Goal: Task Accomplishment & Management: Use online tool/utility

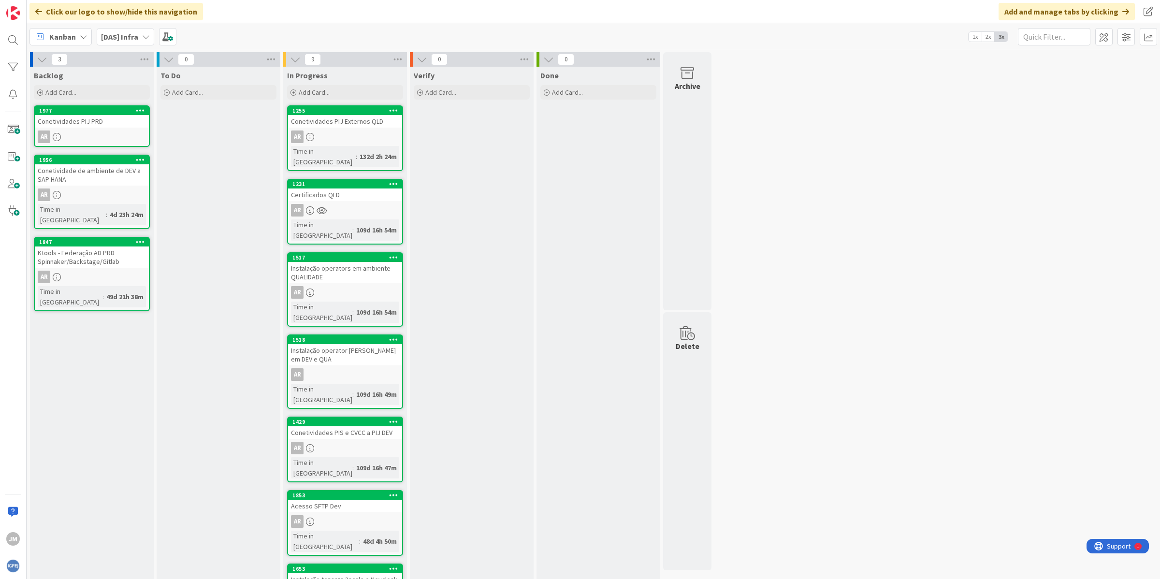
click at [117, 32] on b "[DAS] Infra" at bounding box center [119, 37] width 37 height 10
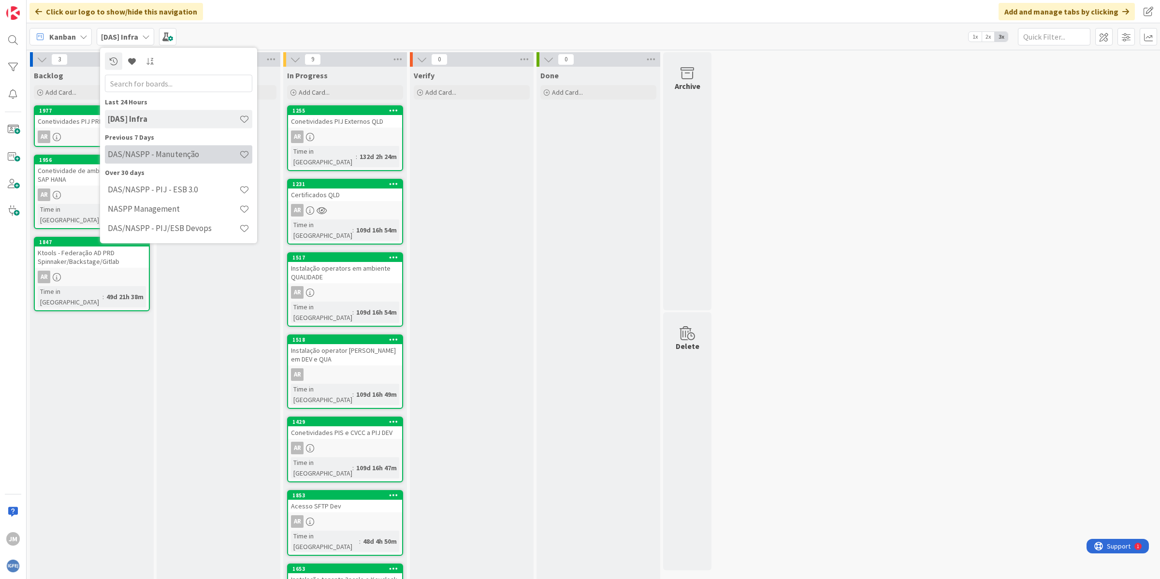
click at [173, 156] on h4 "DAS/NASPP - Manutenção" at bounding box center [173, 154] width 131 height 10
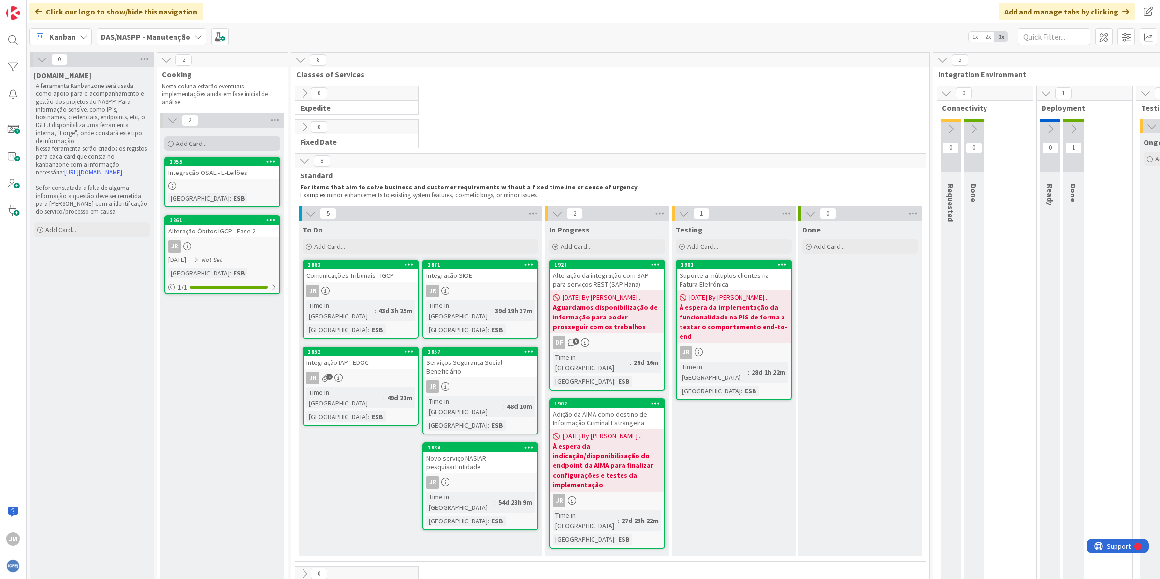
click at [218, 144] on div "Add Card..." at bounding box center [222, 143] width 116 height 15
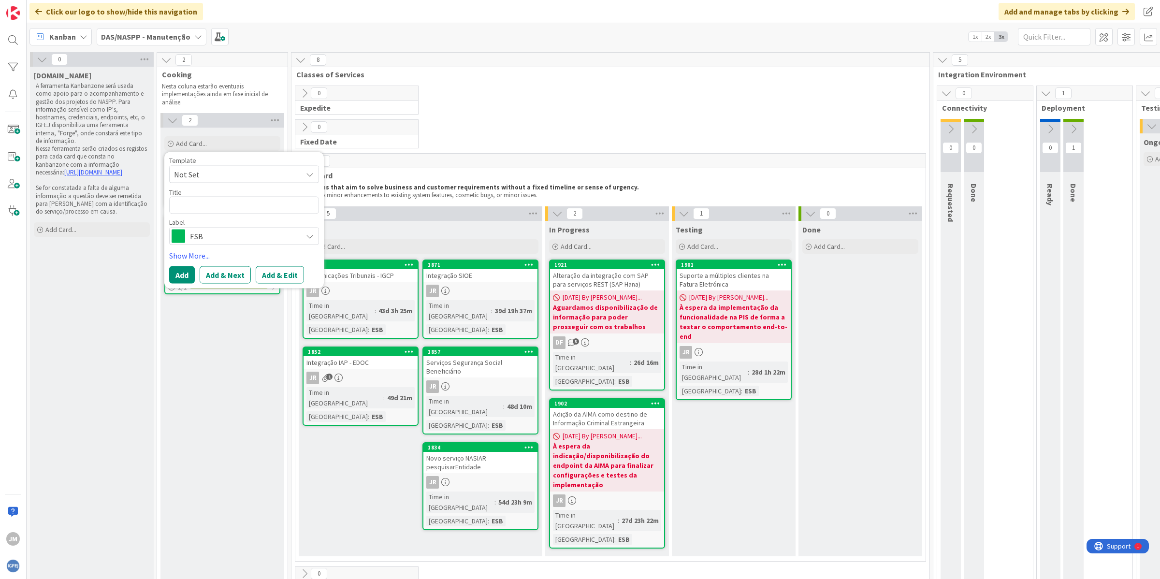
type textarea "x"
type textarea "S"
type textarea "x"
type textarea "Se"
type textarea "x"
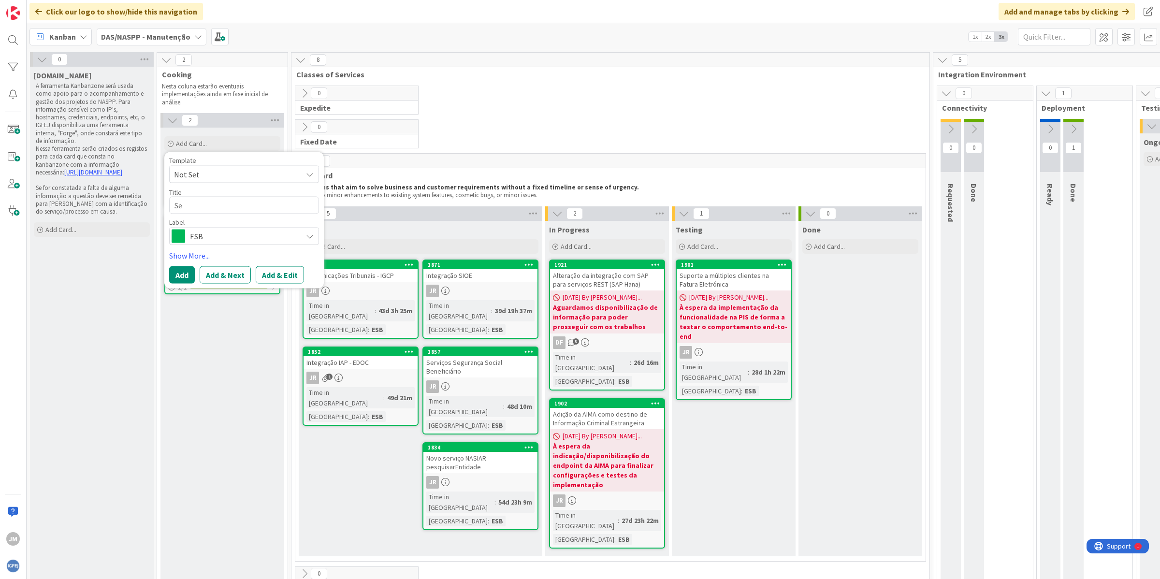
type textarea "Ser"
type textarea "x"
type textarea "Serv"
type textarea "x"
type textarea "Servi"
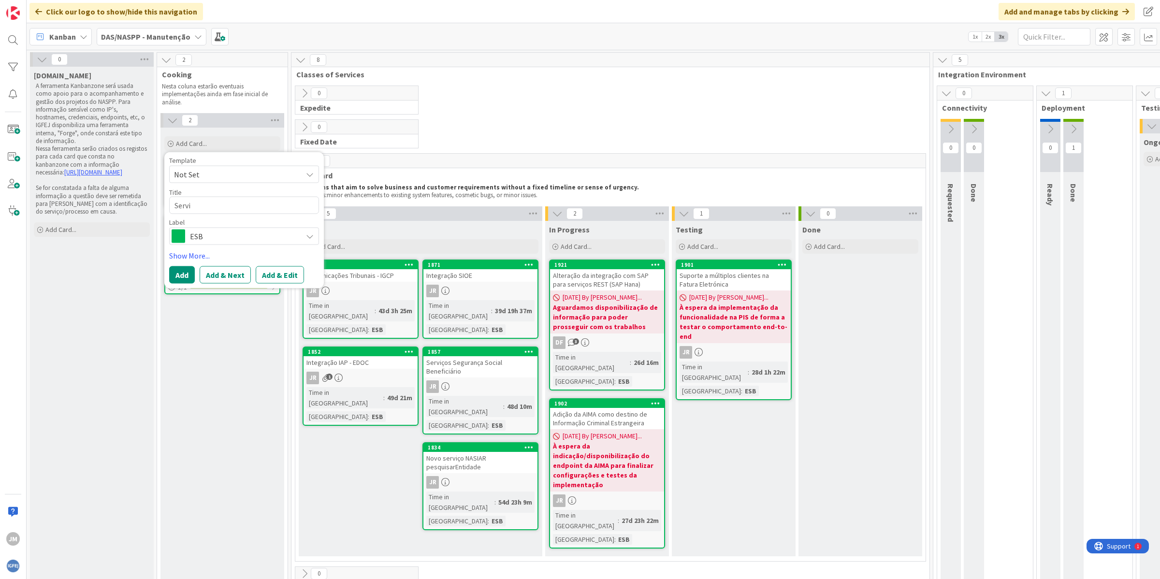
type textarea "x"
type textarea "Serviç"
type textarea "x"
type textarea "Serviço"
type textarea "x"
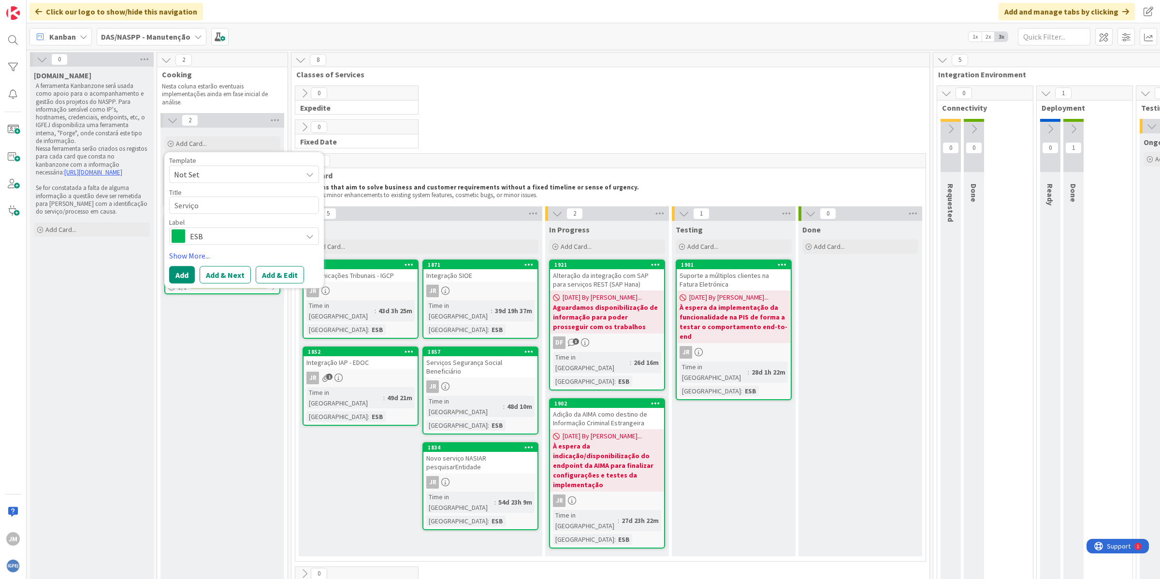
type textarea "Serviço"
type textarea "x"
type textarea "Serviço S"
type textarea "x"
type textarea "Serviço SR"
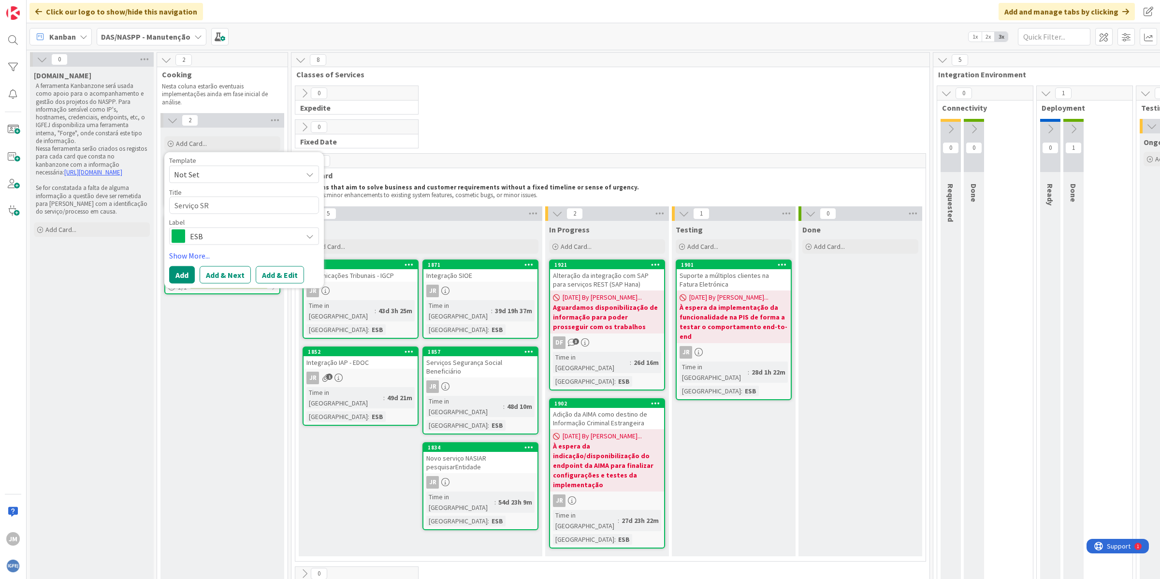
type textarea "x"
type textarea "Serviço SRC"
type textarea "x"
type textarea "Serviço SRCI"
type textarea "x"
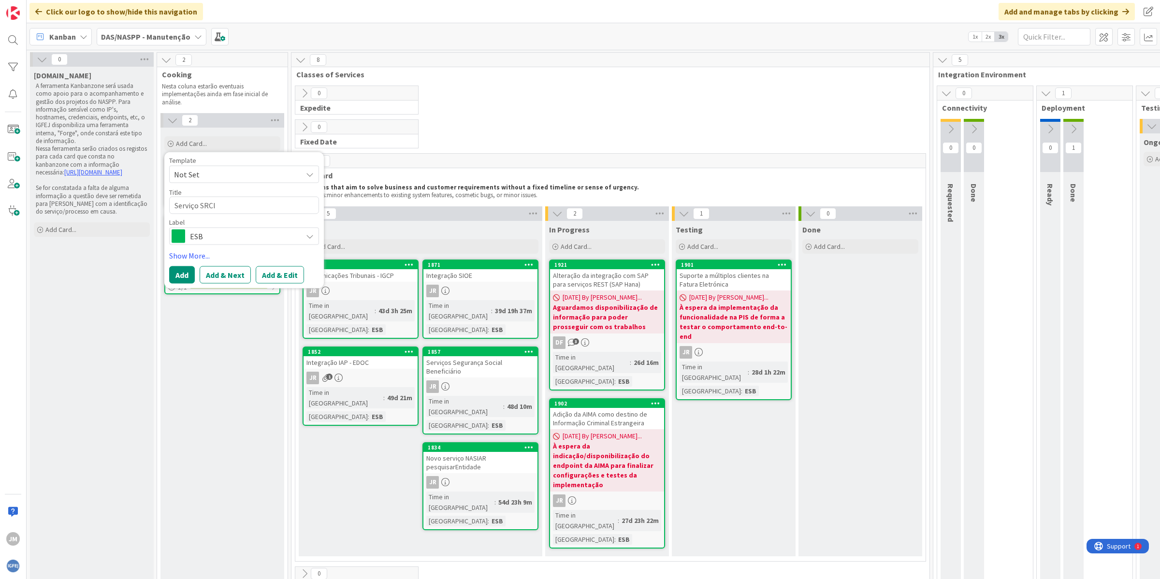
type textarea "Serviço SRCIM"
type textarea "x"
type textarea "Serviço SRCI"
type textarea "x"
type textarea "Serviço SRC"
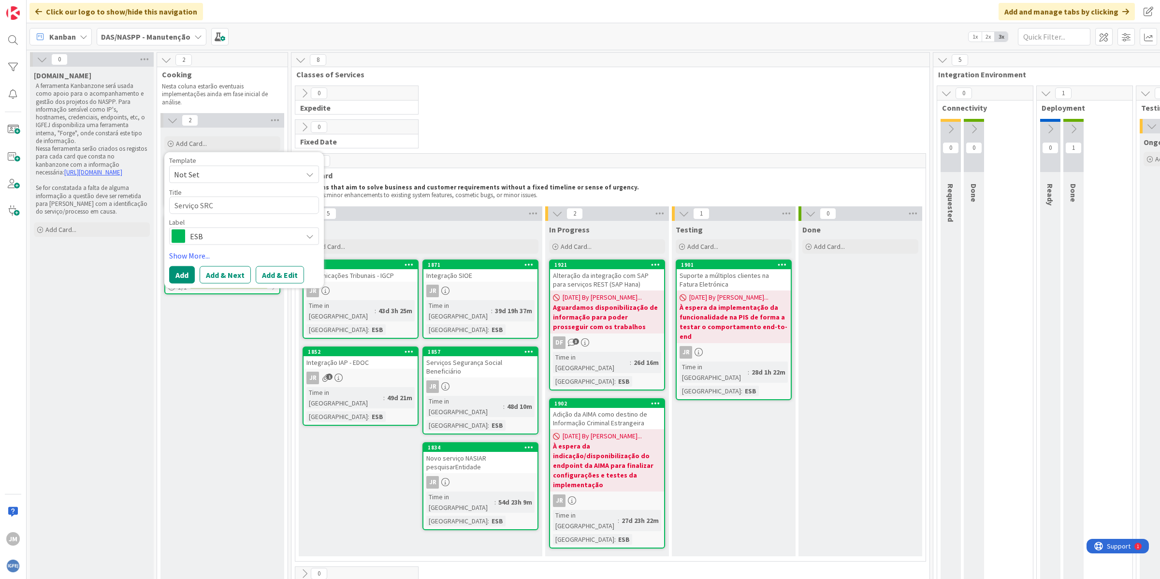
type textarea "x"
type textarea "Serviço SR"
type textarea "x"
type textarea "Serviço S"
type textarea "x"
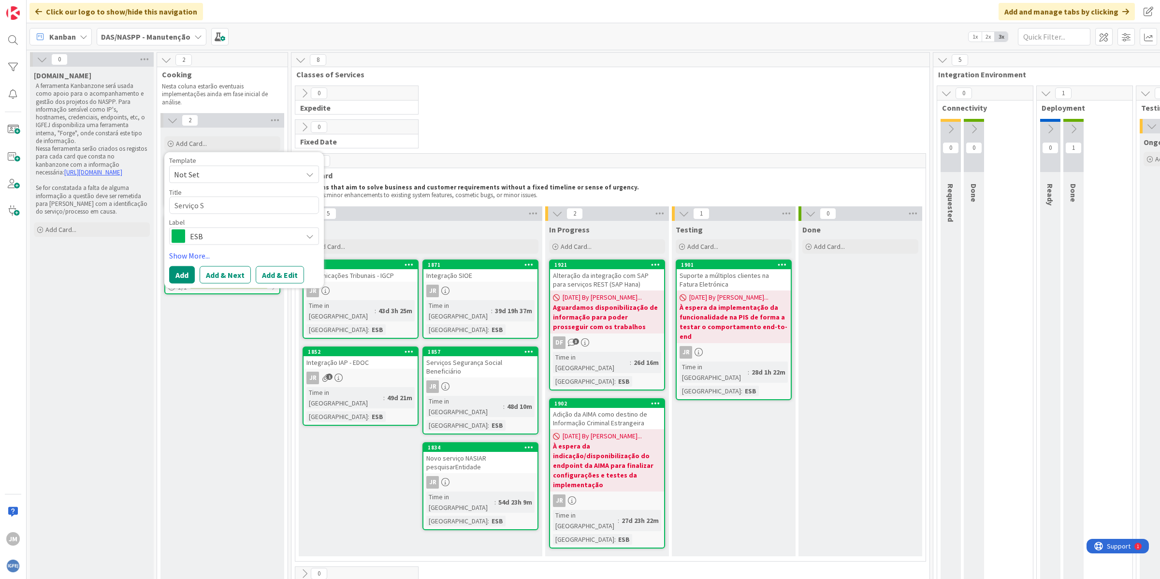
type textarea "Serviço SI"
type textarea "x"
type textarea "Serviço SIR"
type textarea "x"
type textarea "Serviço SIRC"
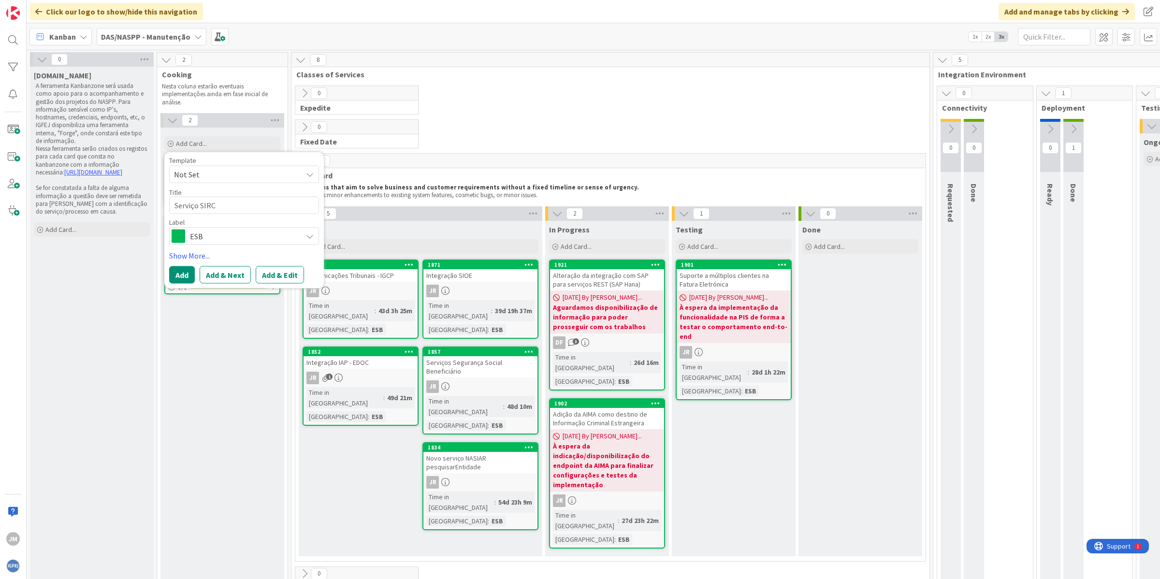
type textarea "x"
type textarea "Serviço SIRCO"
type textarea "x"
type textarea "Serviço SIRCOM"
type textarea "x"
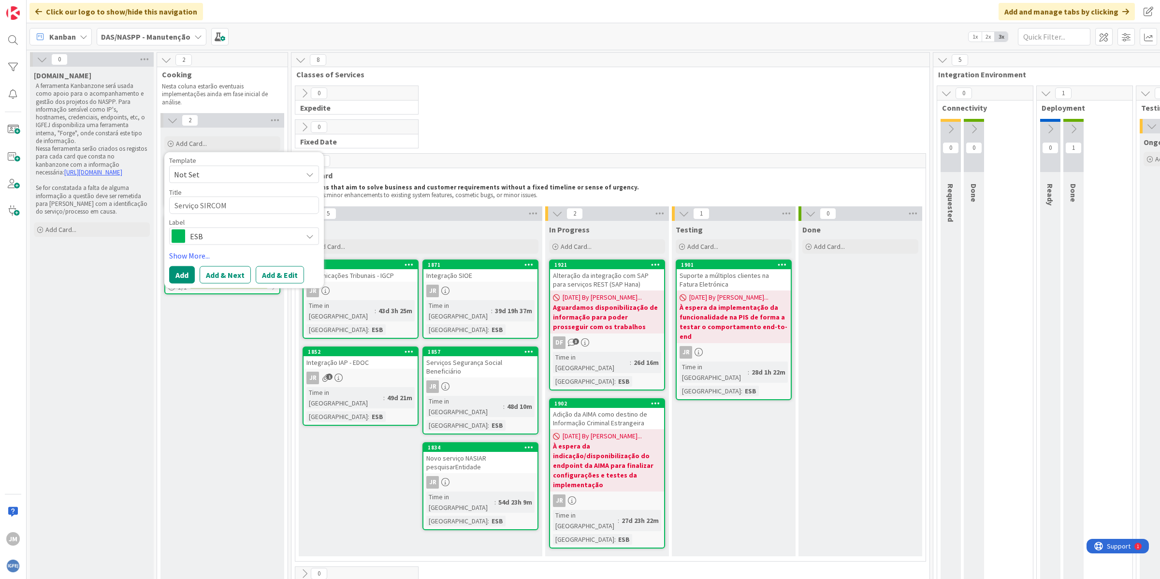
type textarea "Serviço SIRCOM-"
type textarea "x"
type textarea "Serviço SIRCOM-"
type textarea "x"
type textarea "Serviço SIRCOM-"
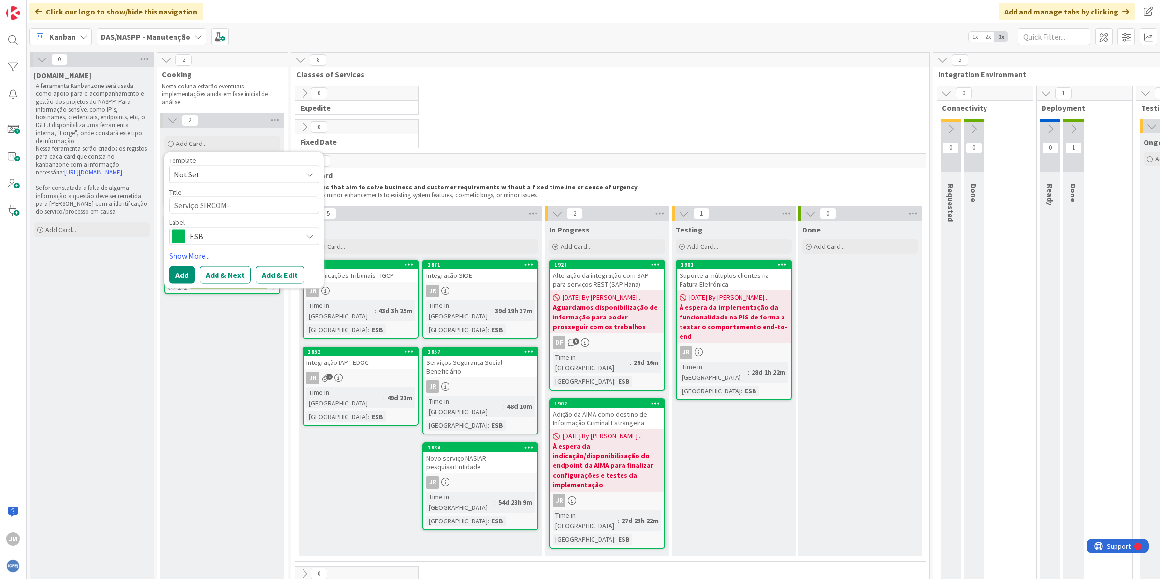
type textarea "x"
type textarea "Serviço SIRCOM"
type textarea "x"
type textarea "Serviço SIRCOM"
type textarea "x"
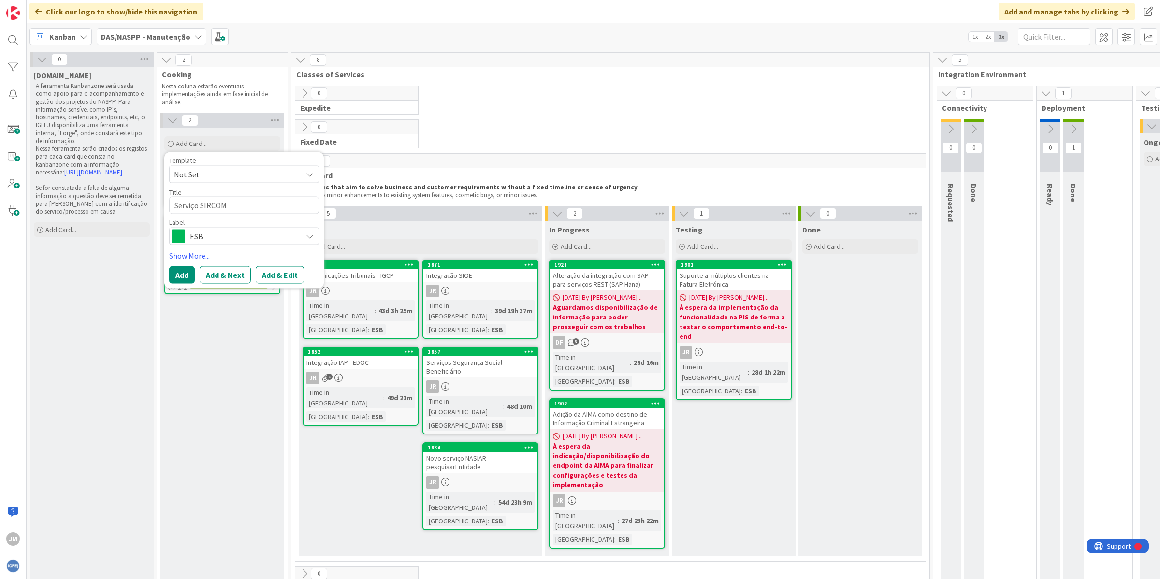
type textarea "Serviço SIRCOM -"
type textarea "x"
type textarea "Serviço SIRCOM -"
type textarea "x"
type textarea "Serviço SIRCOM - p"
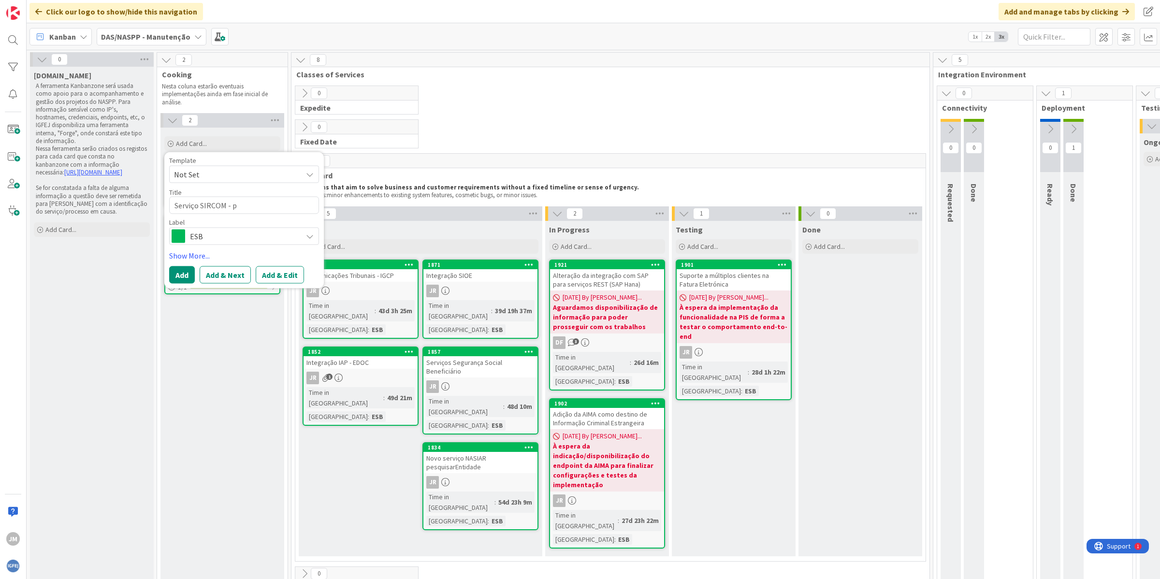
type textarea "x"
type textarea "Serviço SIRCOM - pe"
type textarea "x"
type textarea "Serviço SIRCOM - pes"
type textarea "x"
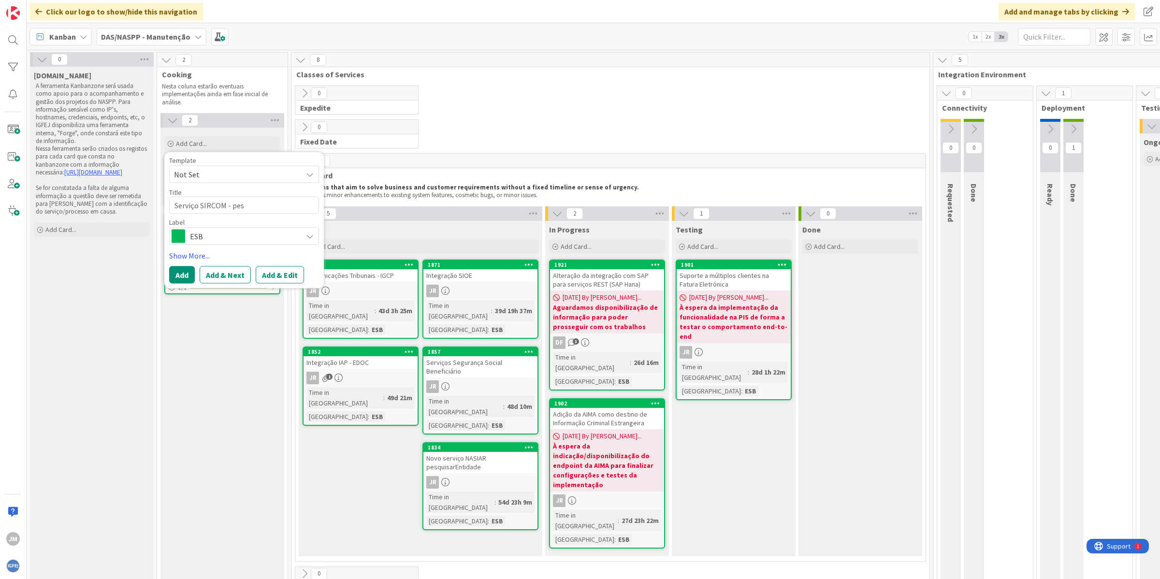
type textarea "Serviço SIRCOM - pesq"
type textarea "x"
type textarea "Serviço SIRCOM - pesqu"
type textarea "x"
type textarea "Serviço SIRCOM - pesqui"
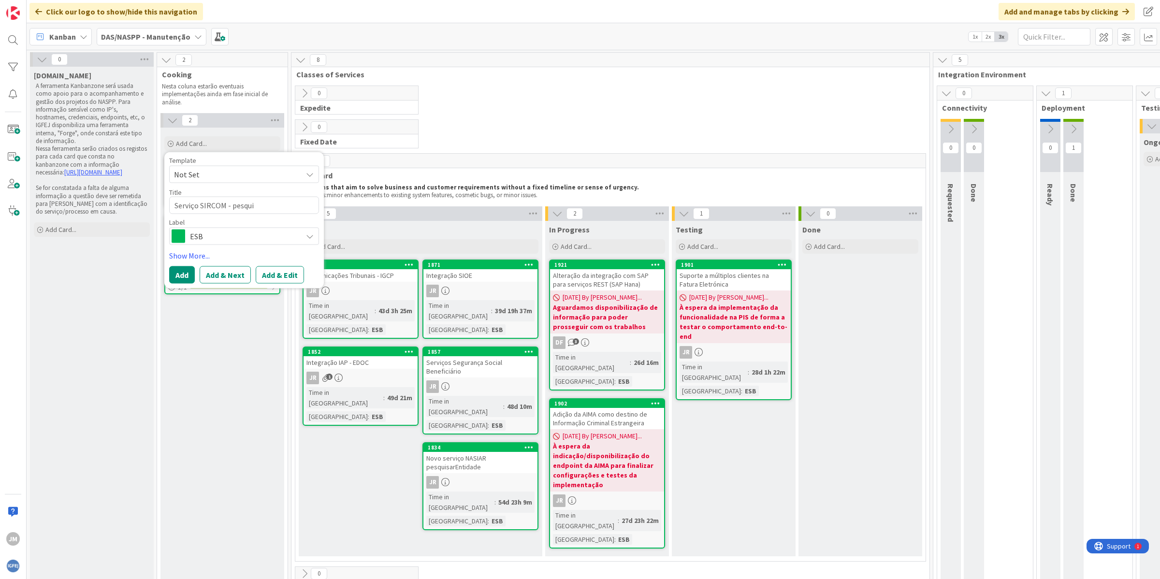
type textarea "x"
type textarea "Serviço SIRCOM - pesquis"
type textarea "x"
type textarea "Serviço SIRCOM - pesquisa"
type textarea "x"
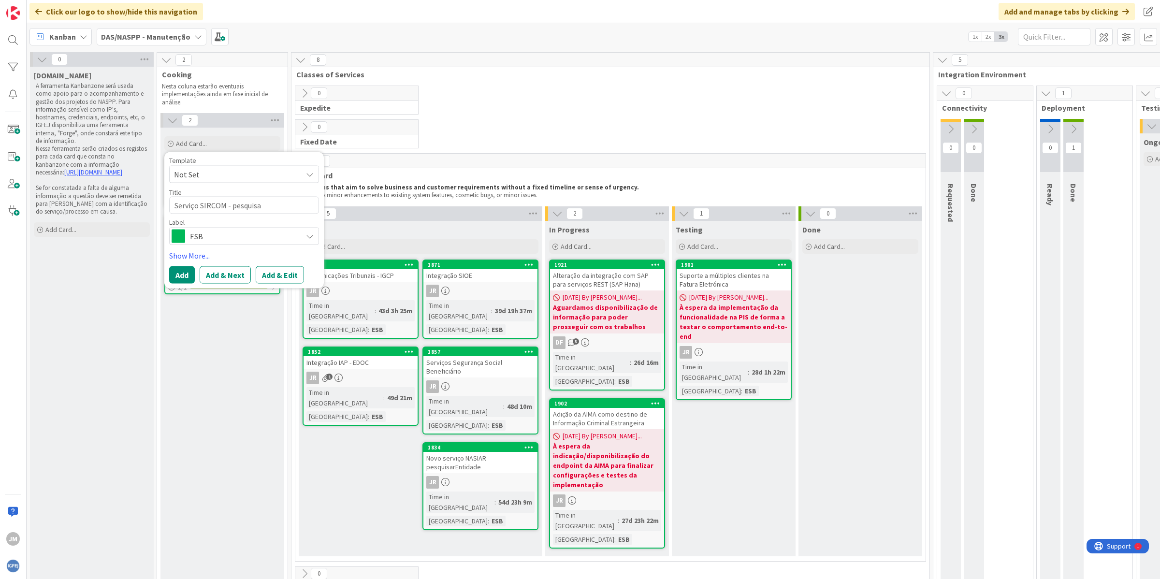
type textarea "Serviço SIRCOM - pesquisar"
type textarea "x"
type textarea "Serviço SIRCOM - pesquisar"
type textarea "x"
type textarea "Serviço SIRCOM - pesquisar E"
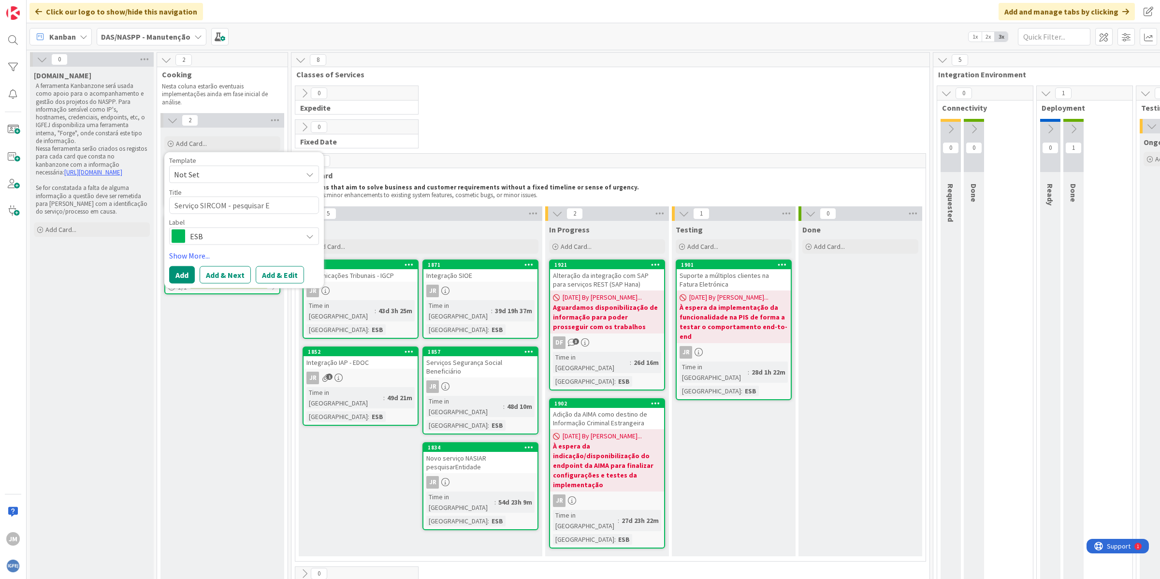
type textarea "x"
type textarea "Serviço SIRCOM - pesquisar"
type textarea "x"
type textarea "Serviço SIRCOM - pesquisar"
type textarea "x"
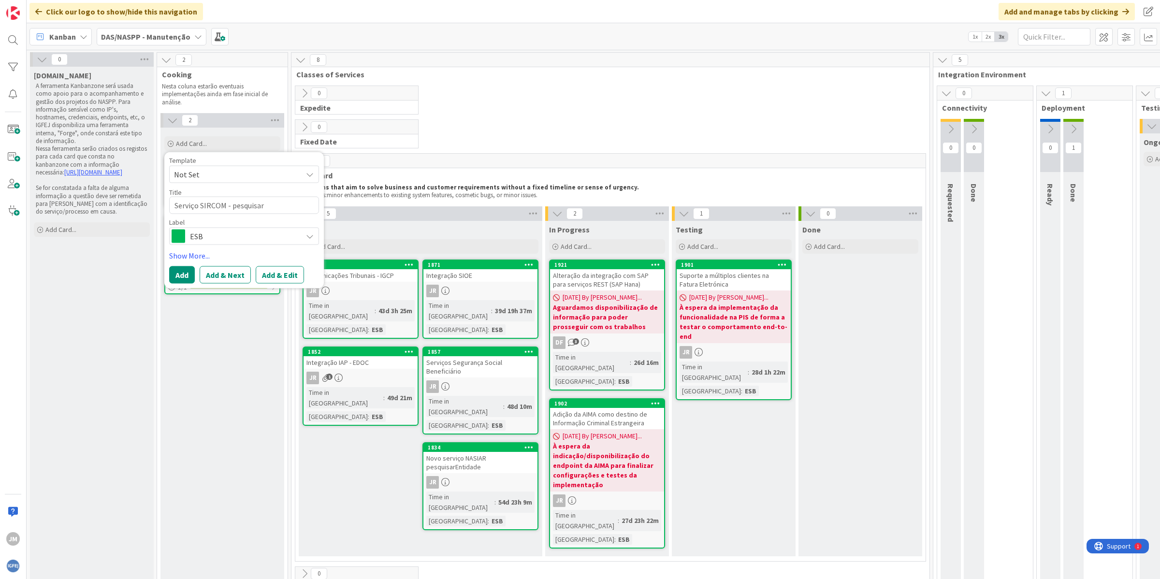
type textarea "Serviço SIRCOM - pesquisarE"
type textarea "x"
type textarea "Serviço SIRCOM - pesquisarEn"
type textarea "x"
type textarea "Serviço SIRCOM - pesquisarEnt"
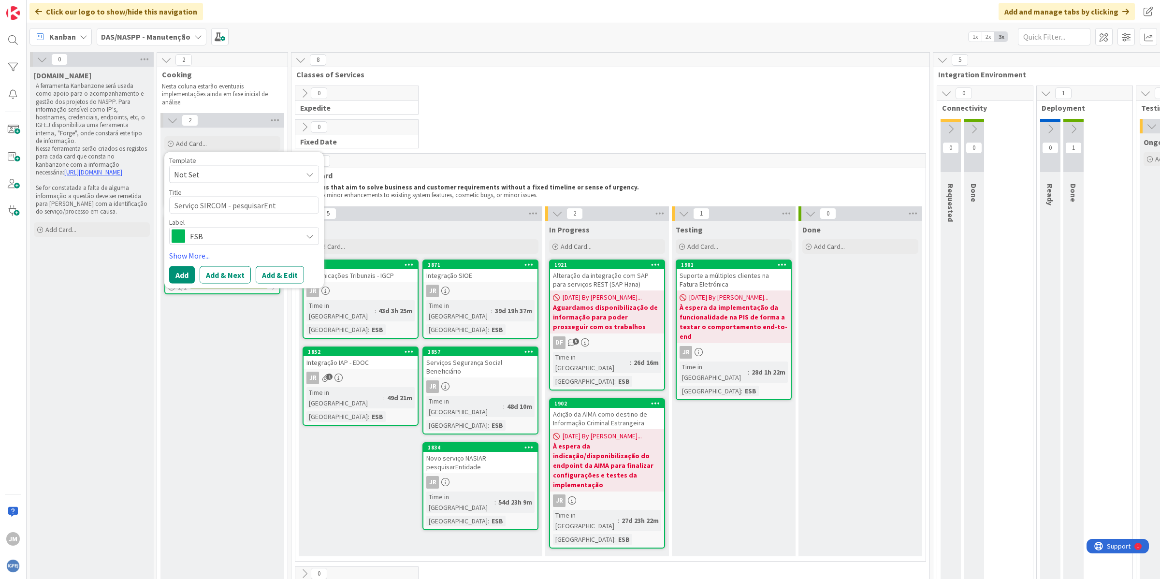
type textarea "x"
type textarea "Serviço SIRCOM - pesquisarEnti"
type textarea "x"
type textarea "Serviço SIRCOM - pesquisarEntid"
type textarea "x"
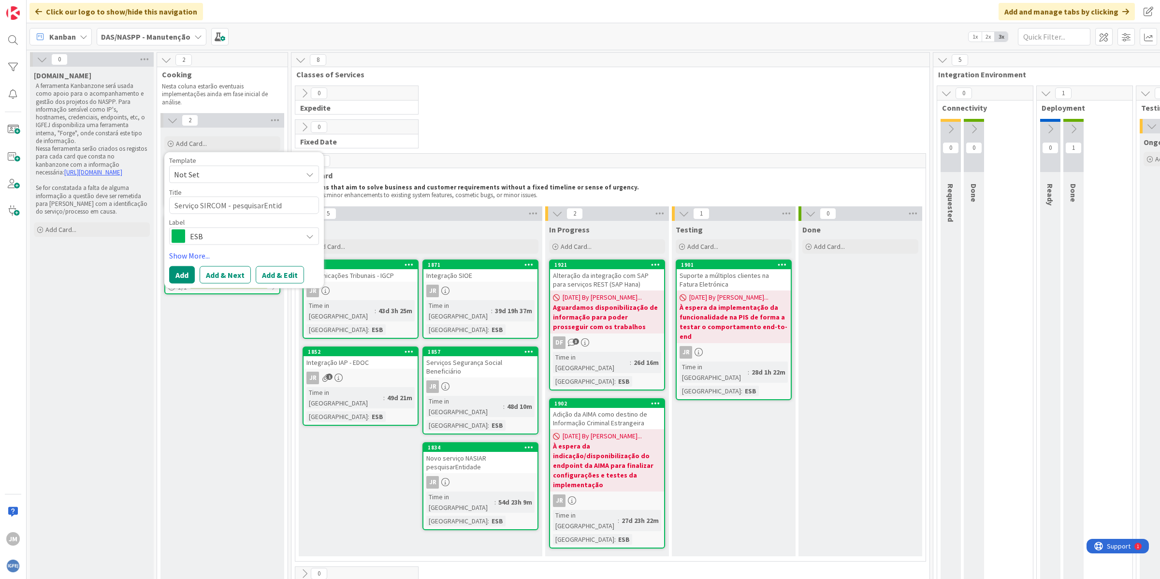
type textarea "Serviço SIRCOM - pesquisarEntida"
type textarea "x"
type textarea "Serviço SIRCOM - pesquisarEntidad"
type textarea "x"
type textarea "Serviço SIRCOM - pesquisarEntidade"
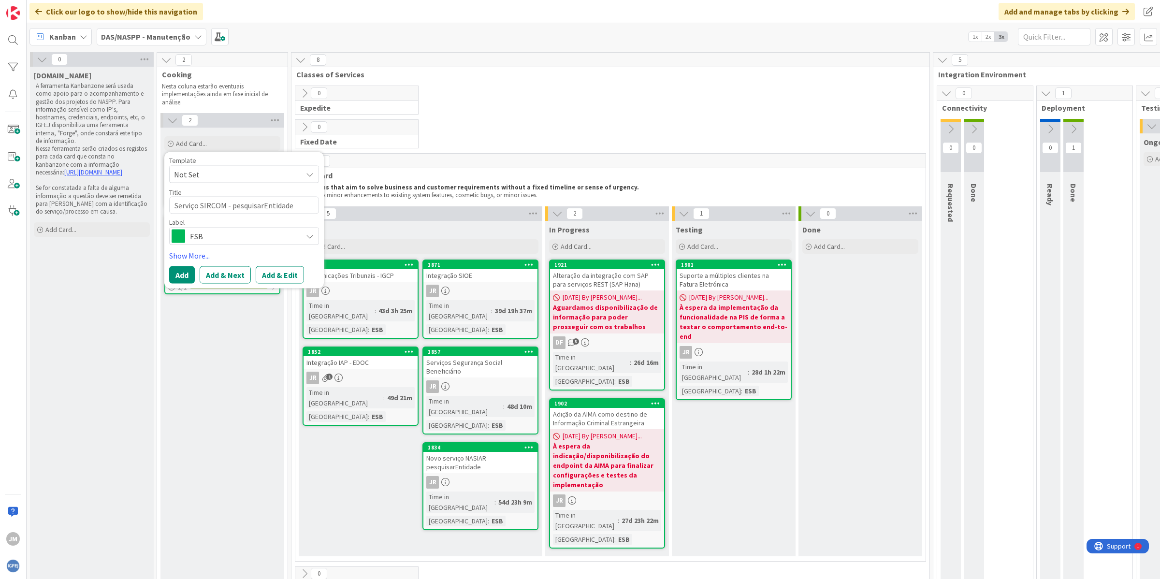
click at [264, 274] on button "Add & Edit" at bounding box center [280, 274] width 48 height 17
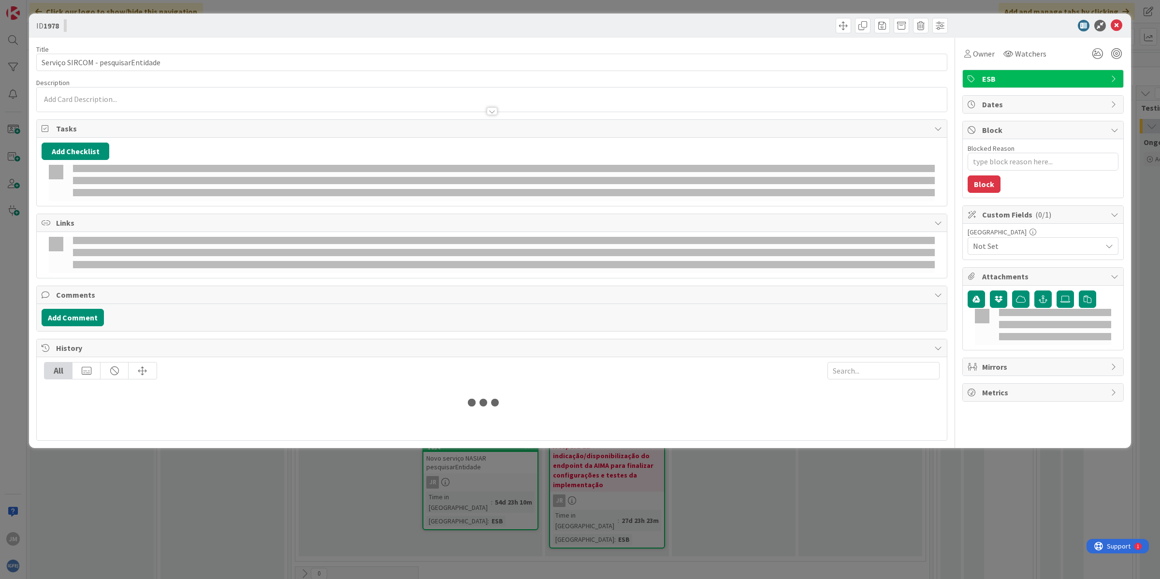
type textarea "x"
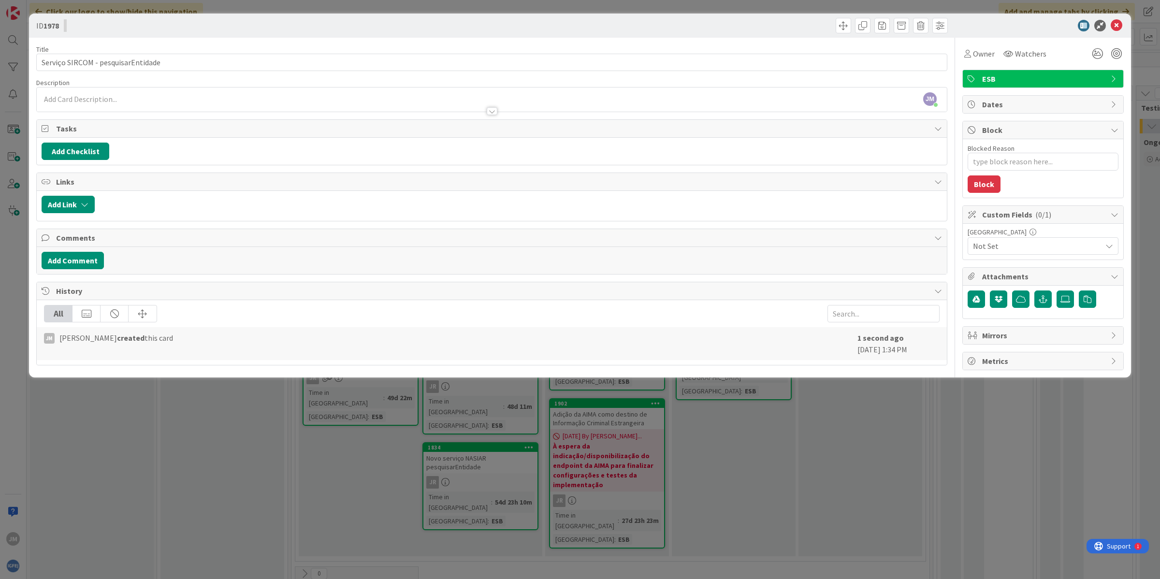
click at [75, 100] on div "[PERSON_NAME] just joined" at bounding box center [492, 99] width 910 height 24
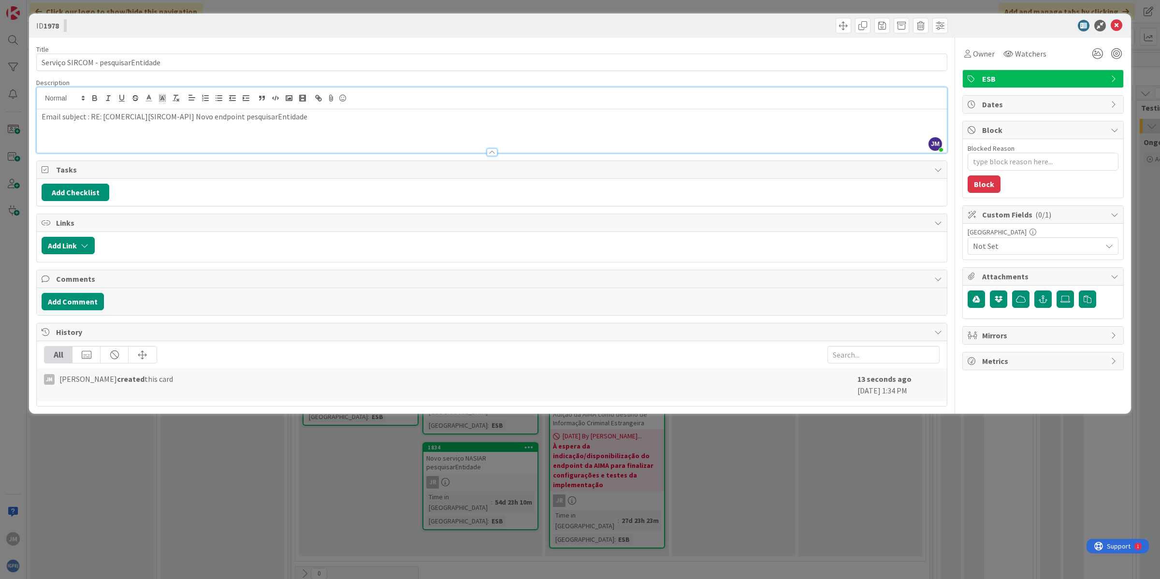
click at [1015, 243] on span "Not Set" at bounding box center [1035, 246] width 124 height 14
click at [1017, 289] on span "ESB" at bounding box center [1049, 286] width 127 height 15
type textarea "x"
click at [1118, 29] on icon at bounding box center [1117, 26] width 12 height 12
